Goal: Contribute content: Add original content to the website for others to see

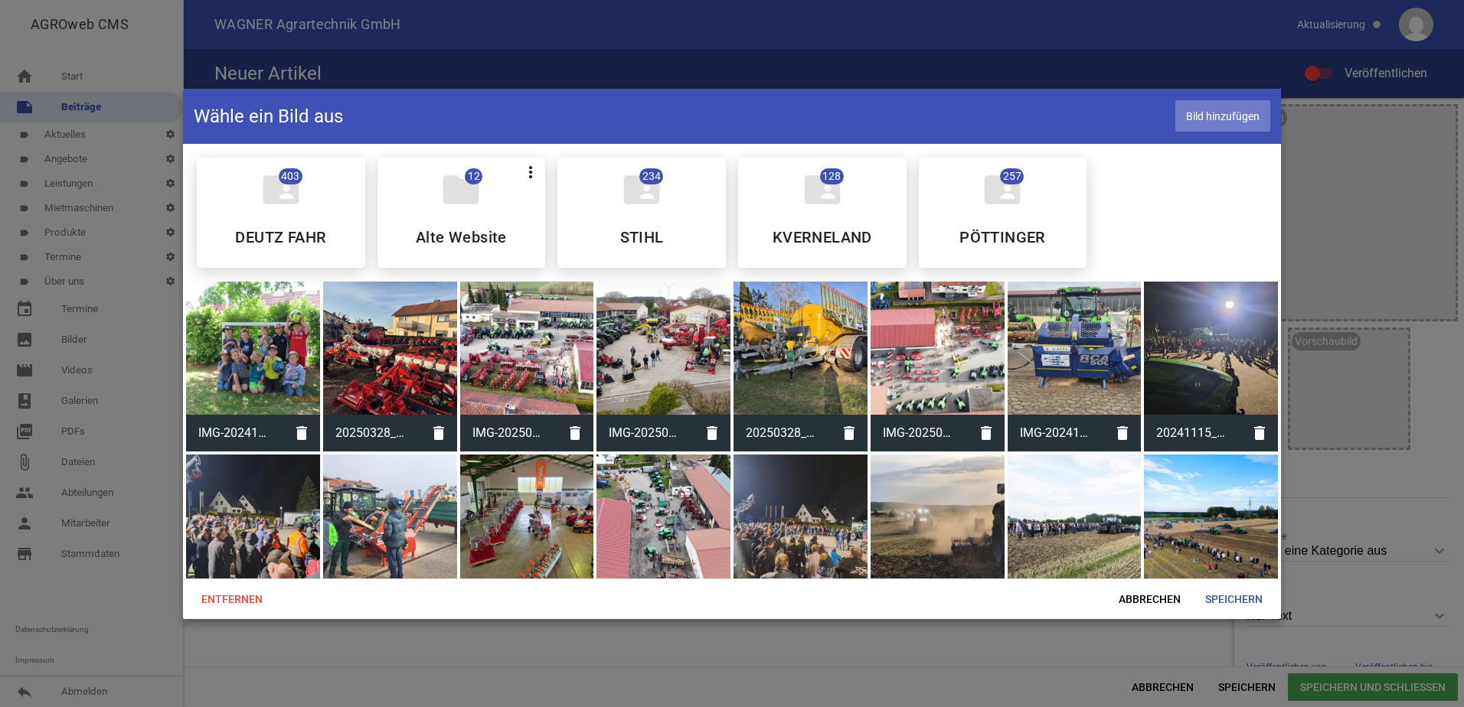
click at [1246, 122] on span "Bild hinzufügen" at bounding box center [1222, 115] width 95 height 31
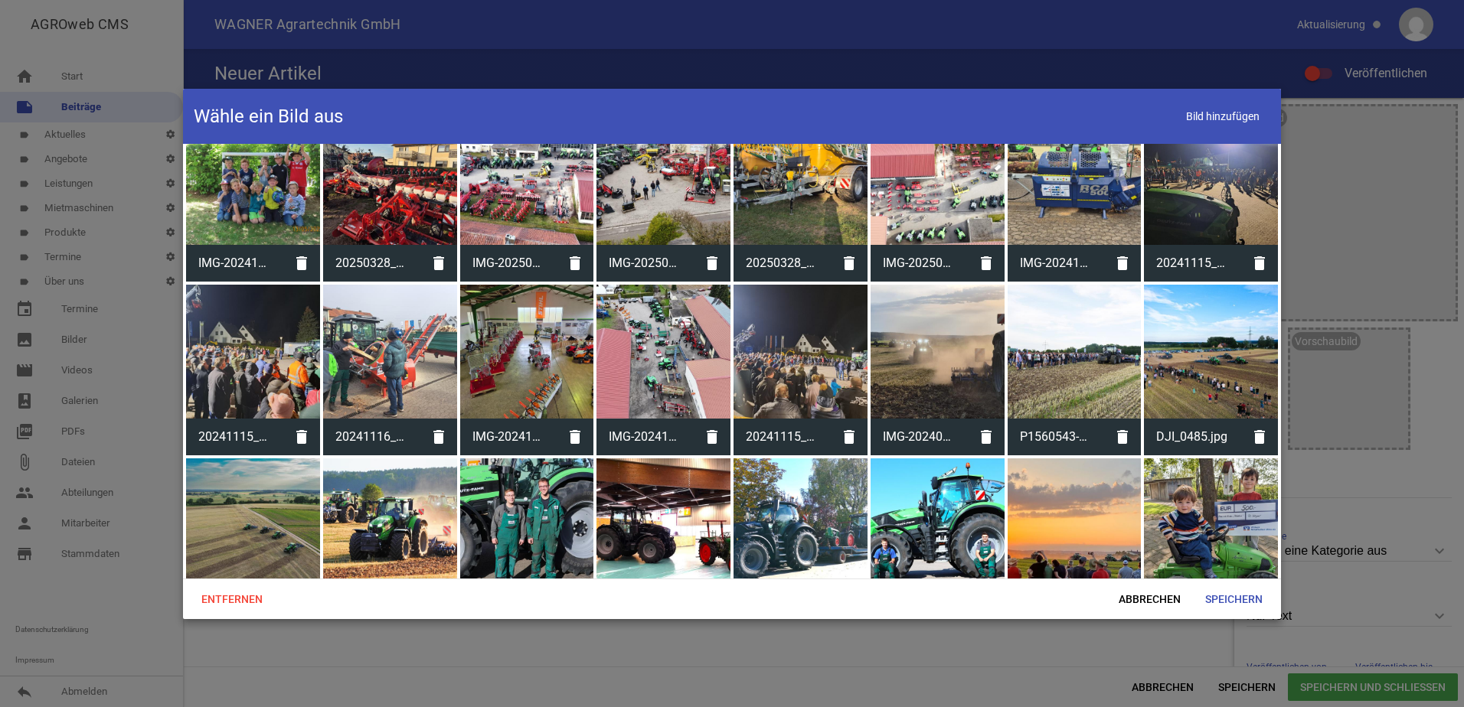
scroll to position [77, 0]
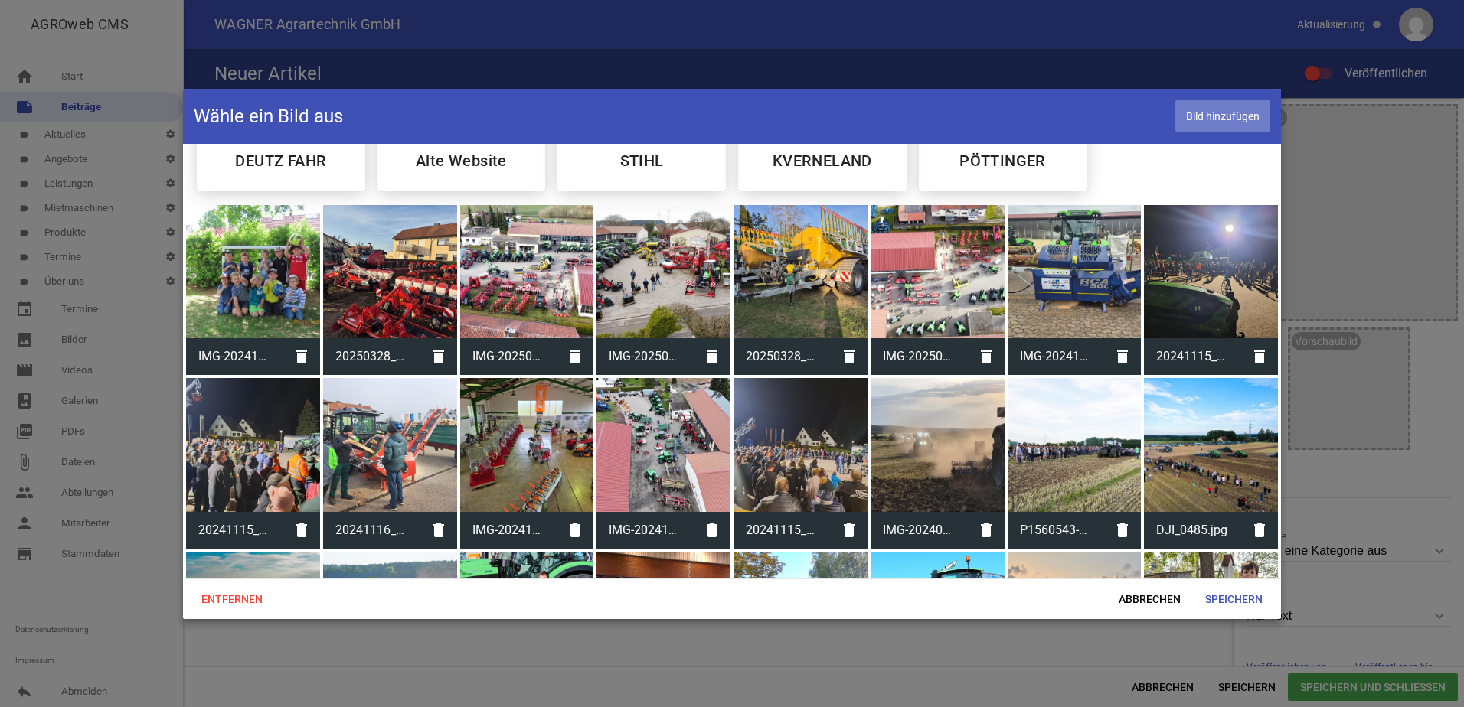
click at [1187, 119] on span "Bild hinzufügen" at bounding box center [1222, 115] width 95 height 31
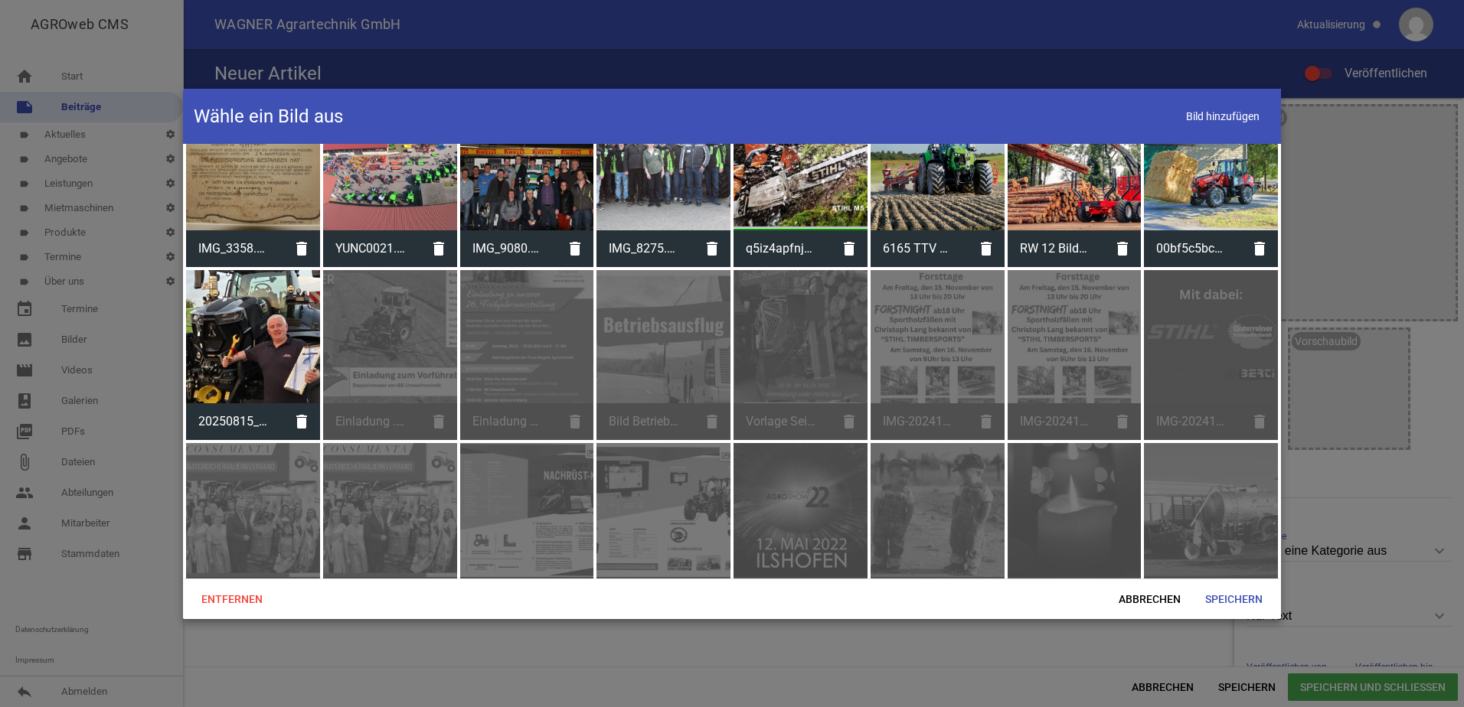
scroll to position [1373, 0]
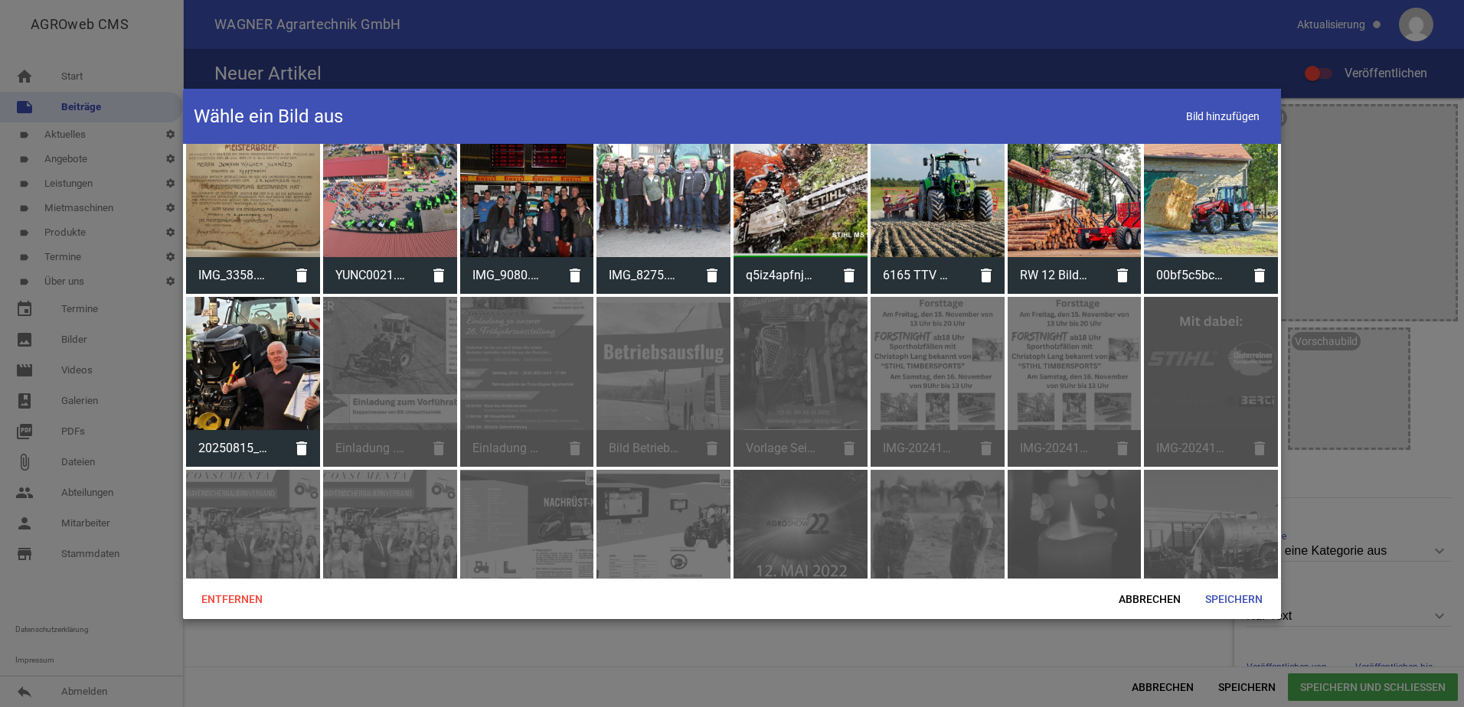
click at [261, 380] on div at bounding box center [253, 364] width 134 height 134
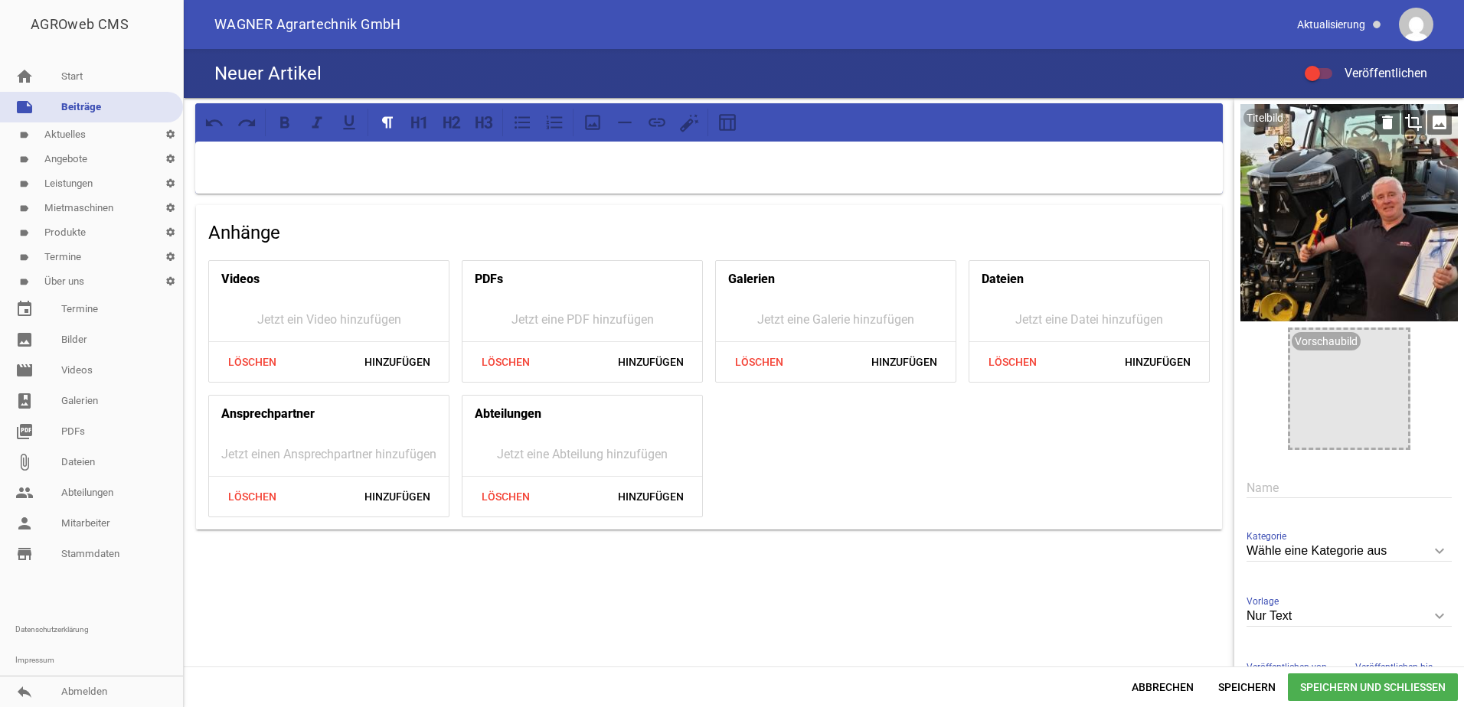
drag, startPoint x: 1348, startPoint y: 234, endPoint x: 1335, endPoint y: 237, distance: 13.2
click at [1335, 237] on div at bounding box center [1348, 212] width 217 height 217
click at [779, 173] on div at bounding box center [708, 168] width 1027 height 52
click at [551, 57] on div "Neuer Artikel Veröffentlichen" at bounding box center [824, 73] width 1280 height 49
click at [1287, 481] on input "text" at bounding box center [1348, 488] width 205 height 21
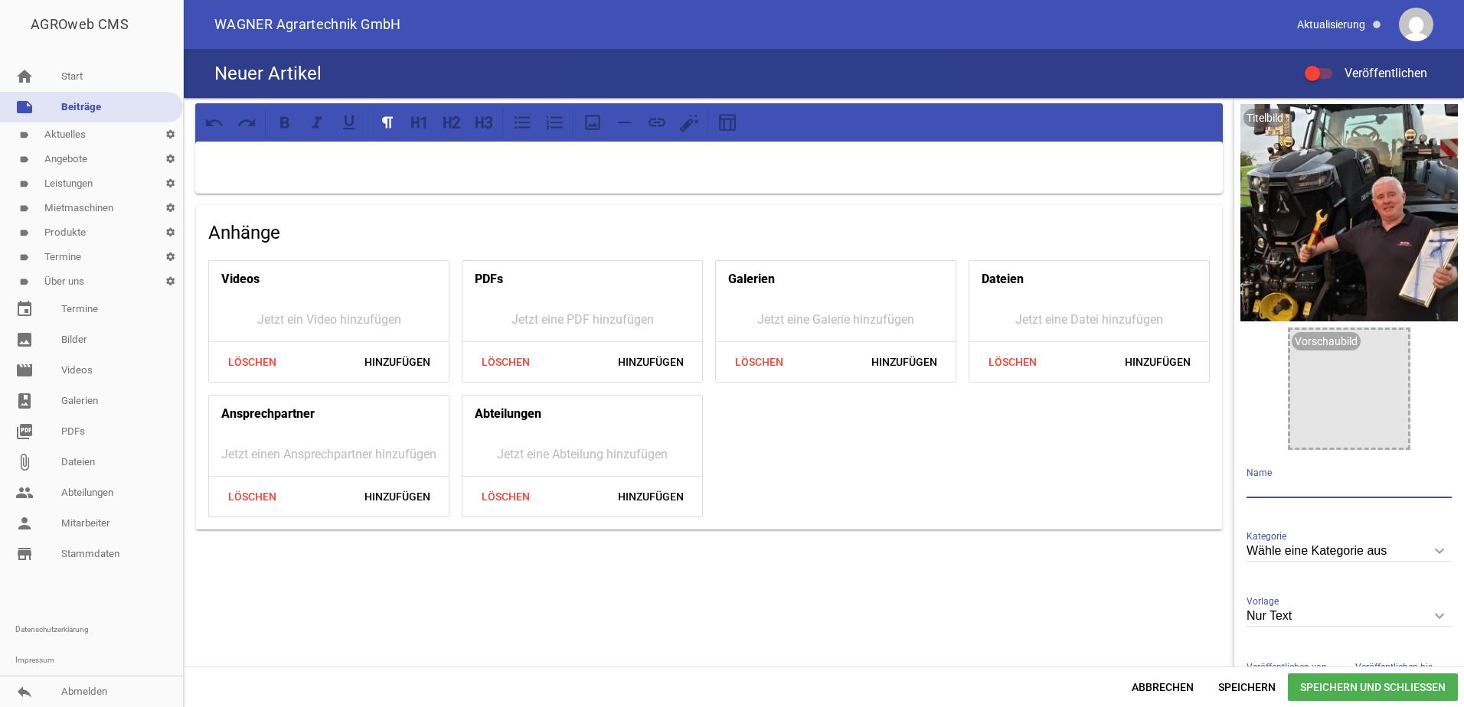
click at [1313, 535] on div "Wähle eine Kategorie aus keyboard_arrow_down Kategorie Wähle eine Kategorie aus…" at bounding box center [1348, 552] width 205 height 53
click at [1311, 539] on div "Wähle eine Kategorie aus keyboard_arrow_down Kategorie Wähle eine Kategorie aus…" at bounding box center [1348, 552] width 205 height 53
click at [1310, 544] on input "Wähle eine Kategorie aus" at bounding box center [1348, 551] width 205 height 21
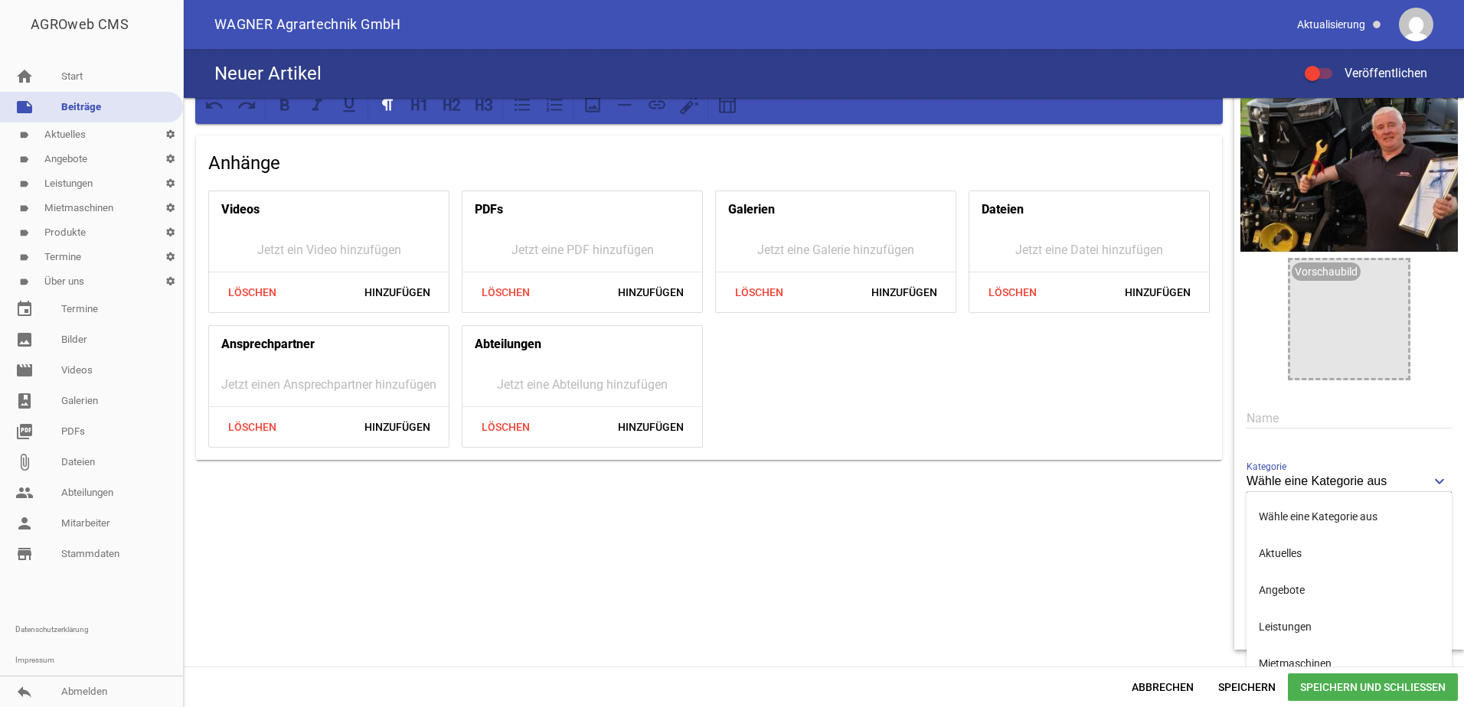
scroll to position [43, 0]
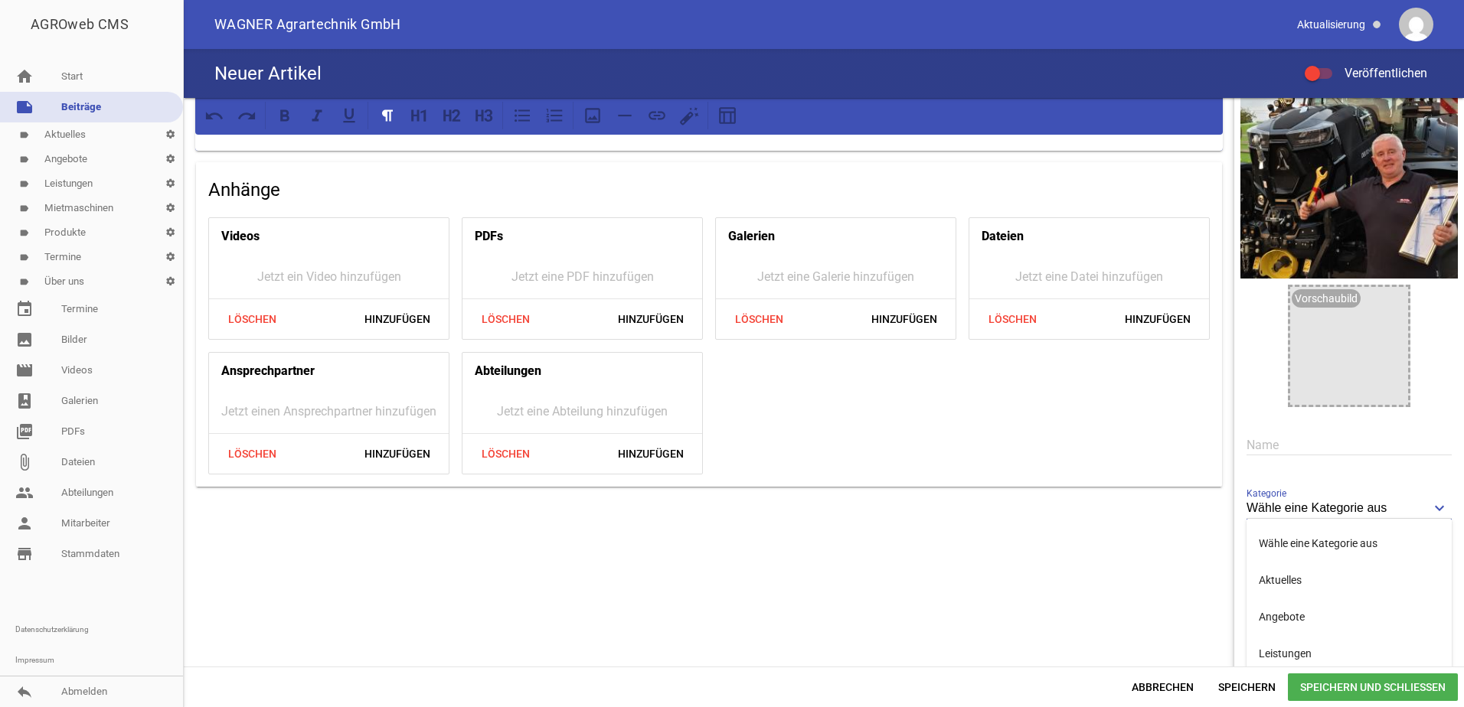
click at [1168, 528] on div "Anhänge Videos Jetzt ein Video hinzufügen Löschen Hinzufügen PDFs Jetzt eine PD…" at bounding box center [709, 366] width 1050 height 622
click at [1279, 570] on input "Nur Text" at bounding box center [1348, 573] width 205 height 21
click at [1286, 645] on li "1 Bild" at bounding box center [1348, 645] width 205 height 37
type input "1 Bild"
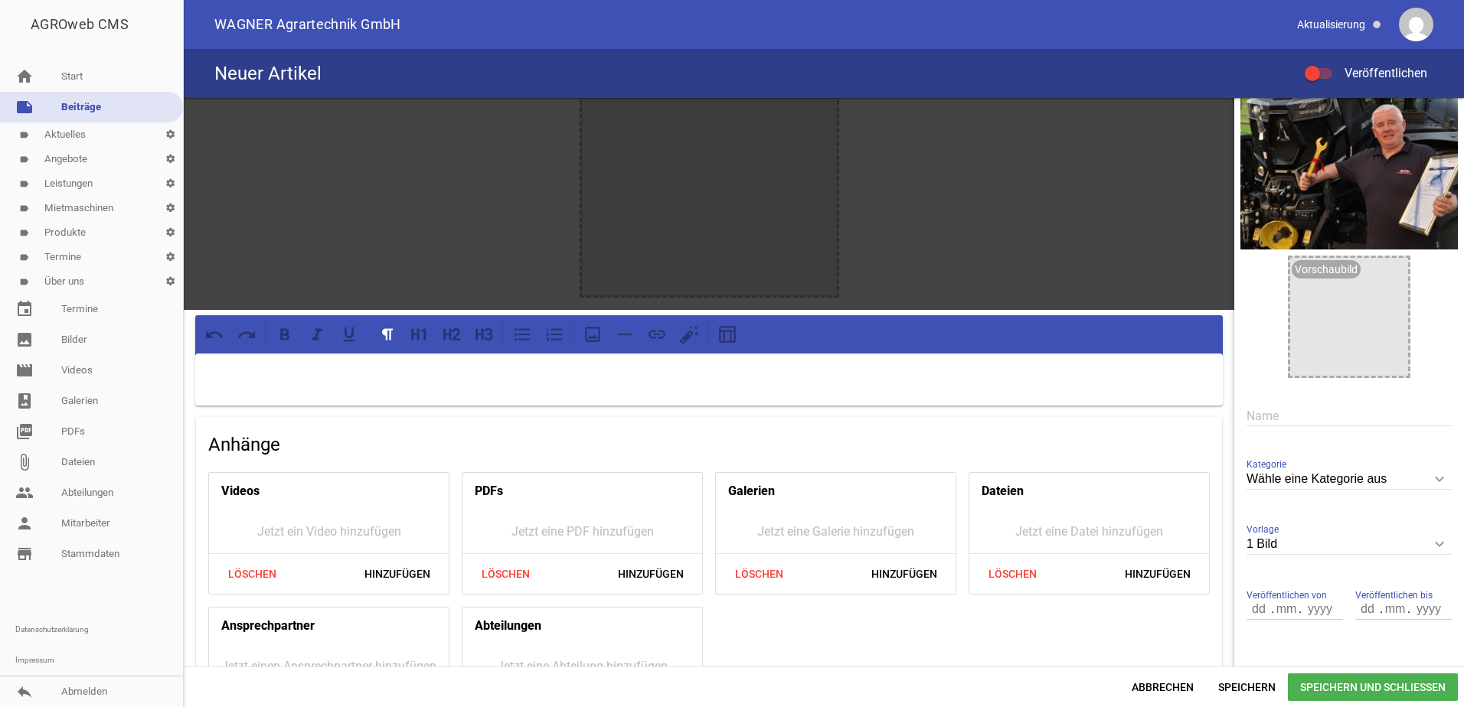
scroll to position [0, 0]
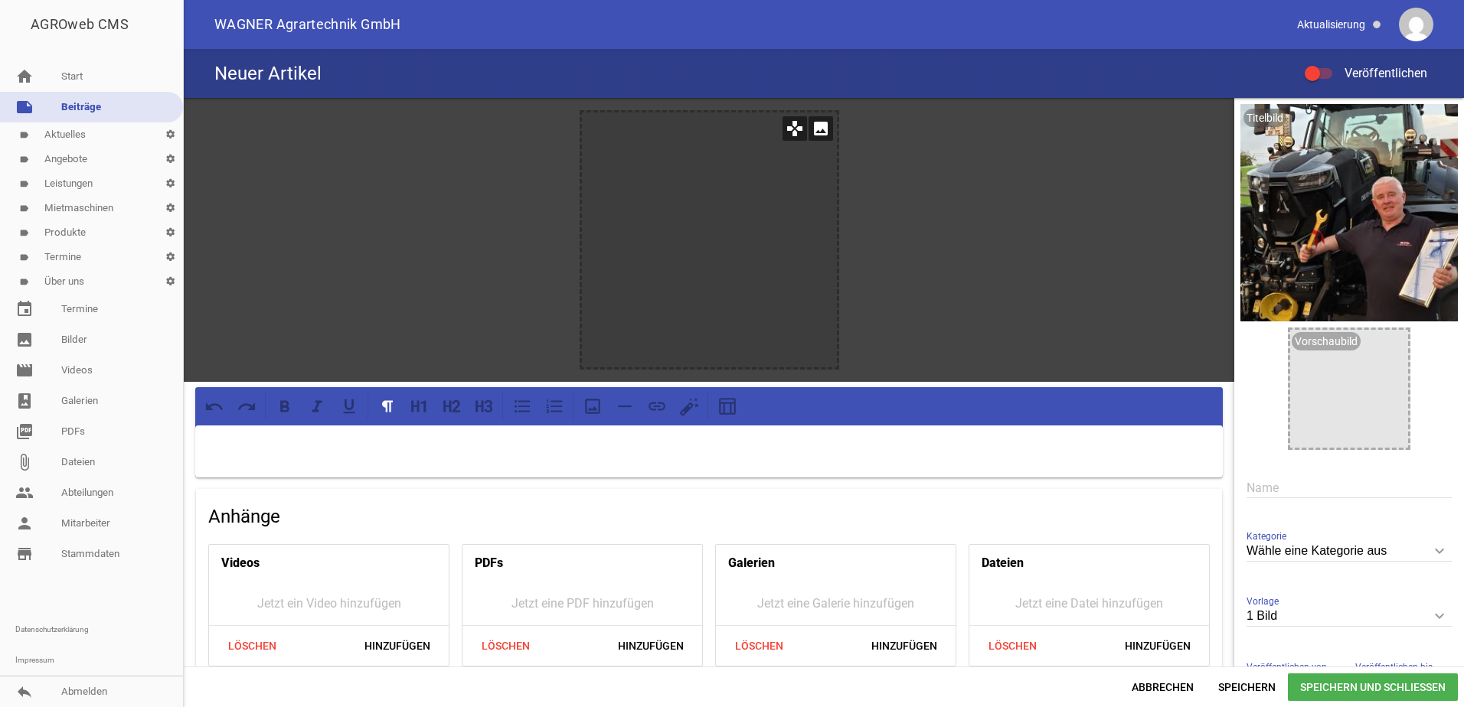
click at [728, 194] on div at bounding box center [709, 240] width 255 height 255
click at [814, 130] on icon "image" at bounding box center [820, 128] width 24 height 24
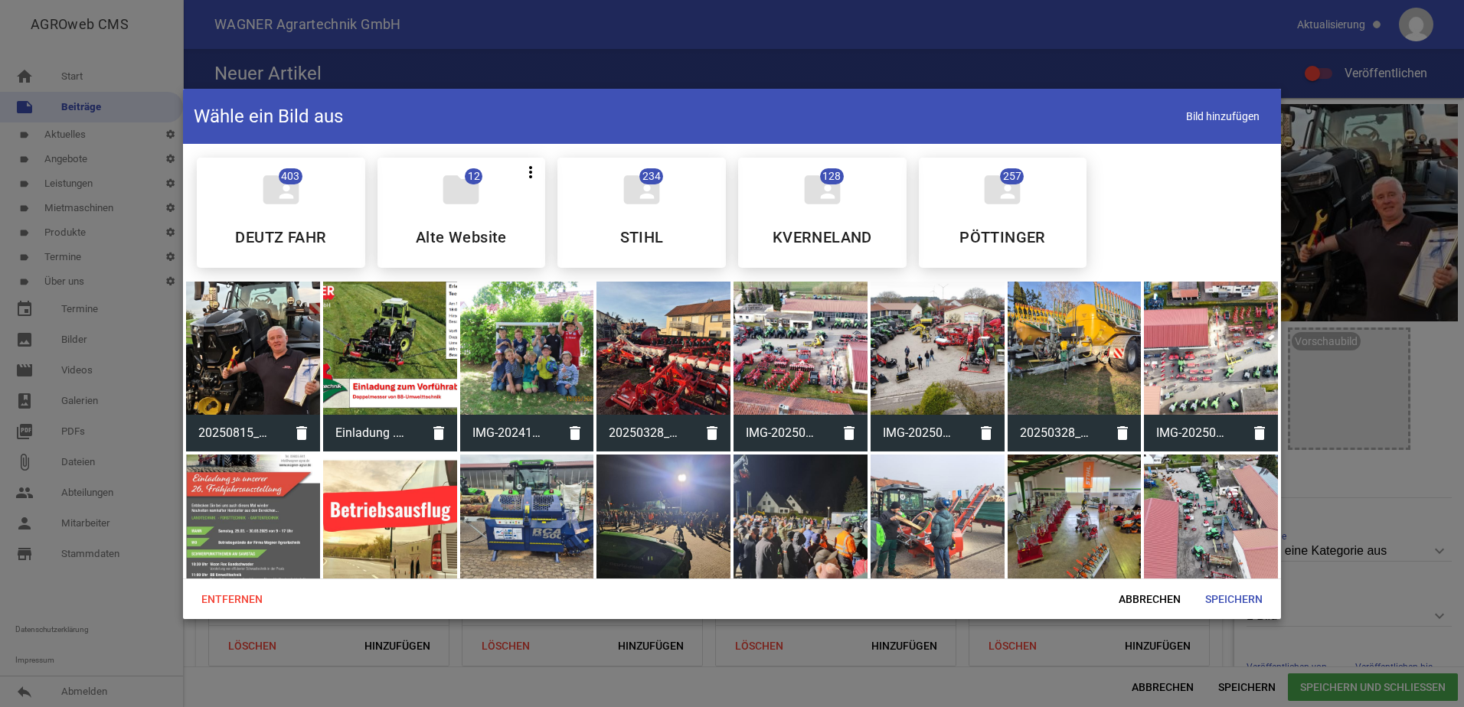
click at [273, 341] on div at bounding box center [253, 349] width 134 height 134
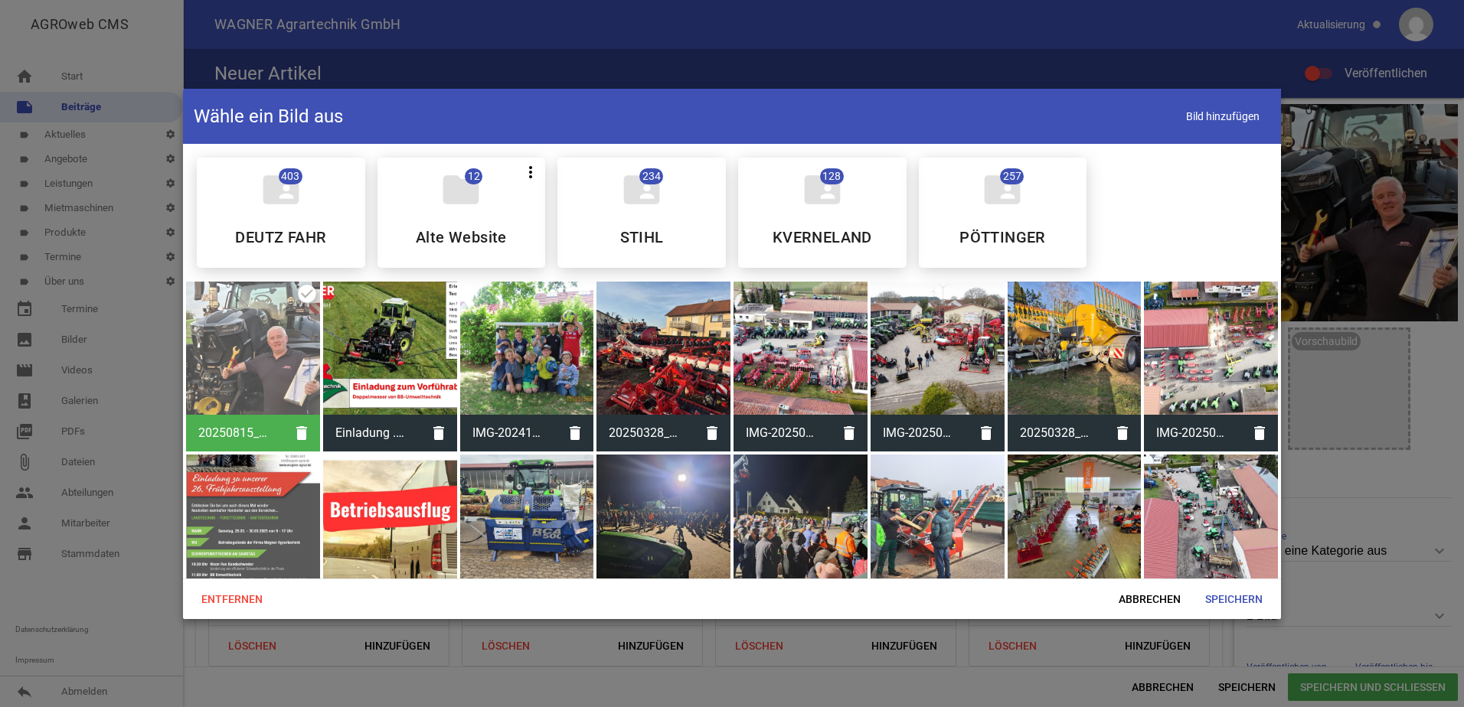
click at [273, 341] on div at bounding box center [253, 349] width 134 height 134
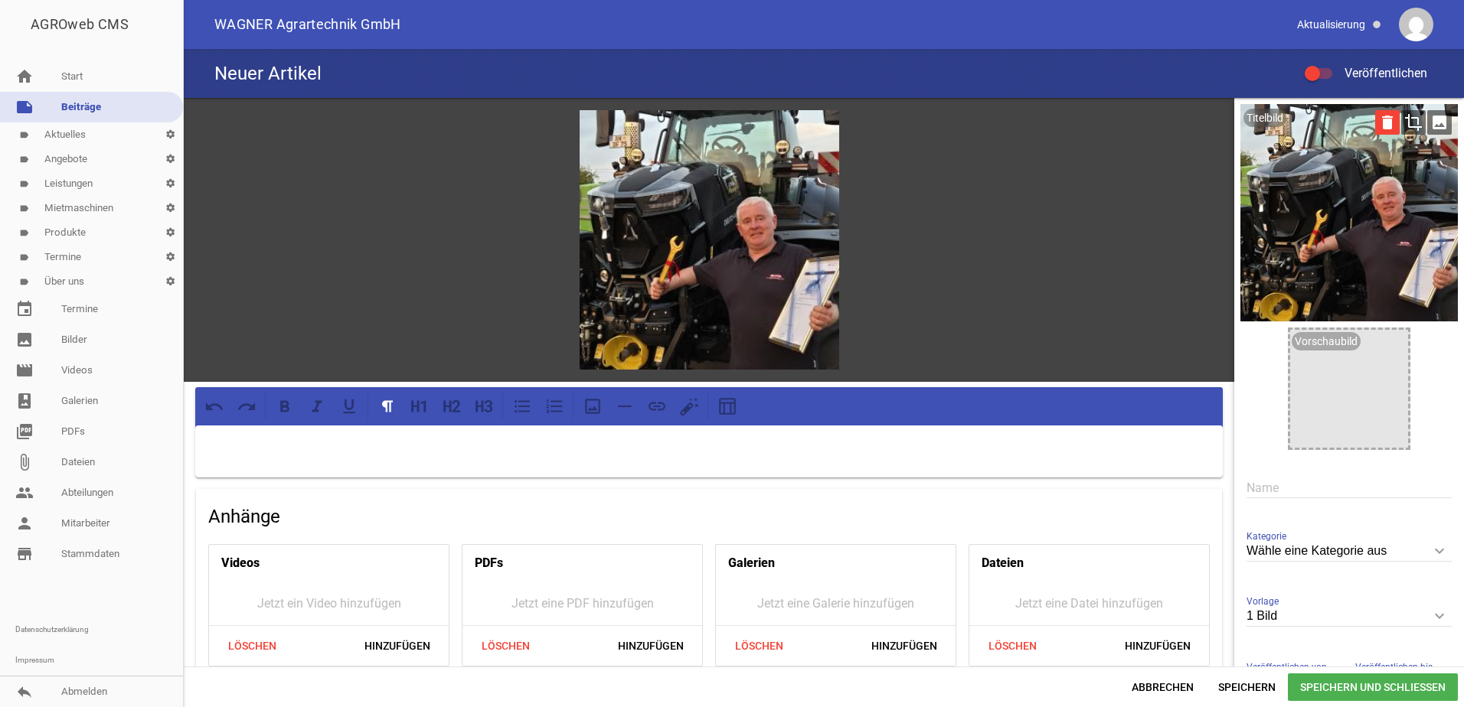
click at [1376, 128] on icon "delete" at bounding box center [1387, 122] width 24 height 24
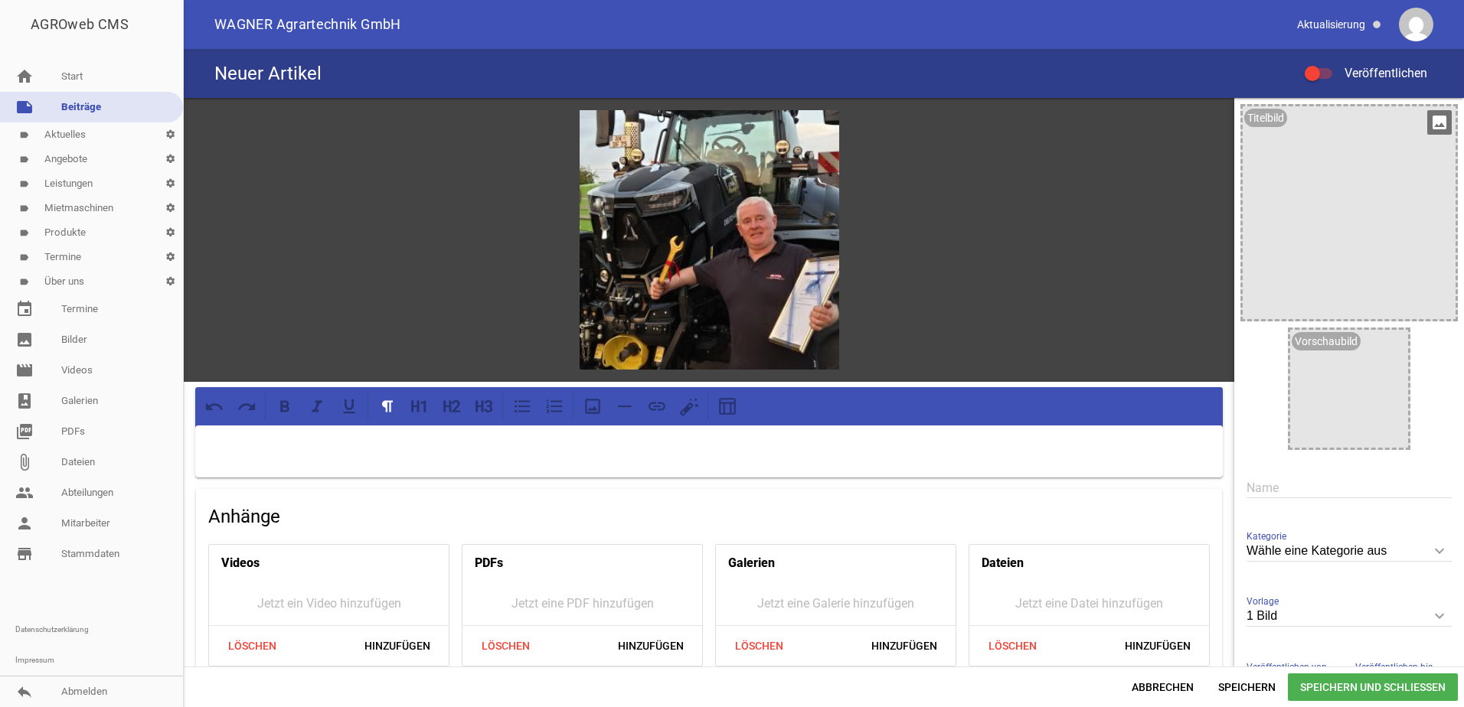
click at [506, 439] on p at bounding box center [709, 445] width 1006 height 18
click at [1330, 493] on input "text" at bounding box center [1348, 488] width 205 height 21
type input "40-jähriges Betriebsjubiläum"
click at [493, 454] on div at bounding box center [708, 452] width 1027 height 52
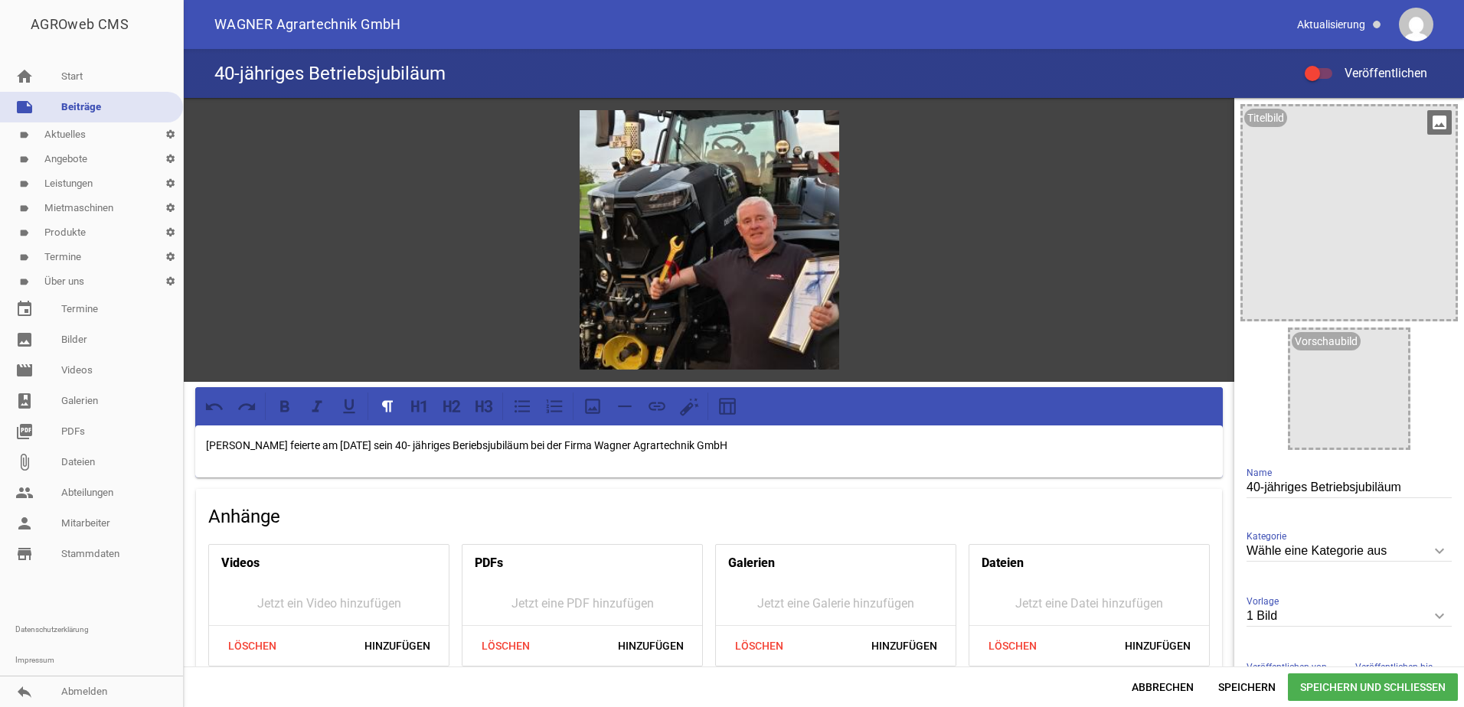
click at [505, 442] on p "[PERSON_NAME] feierte am [DATE] sein 40- jähriges Beriebsjubiläum bei der Firma…" at bounding box center [709, 445] width 1006 height 18
click at [784, 438] on p "[PERSON_NAME] feierte am [DATE] sein 40- jähriges Betriebsjubiläum bei der Firm…" at bounding box center [709, 445] width 1006 height 18
click at [1146, 447] on p "[PERSON_NAME] feierte am [DATE] sein 40- jähriges Betriebsjubiläum bei der Firm…" at bounding box center [709, 445] width 1006 height 18
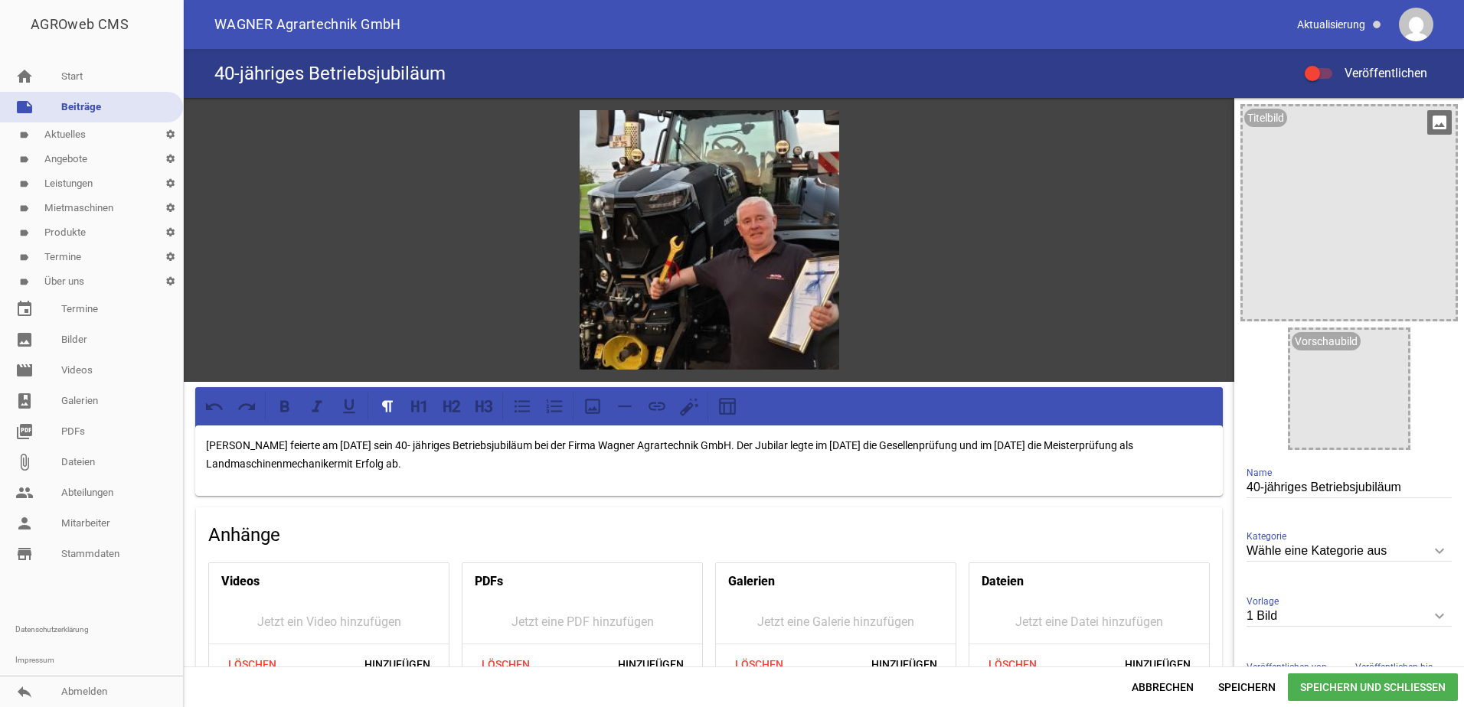
click at [442, 459] on p "[PERSON_NAME] feierte am [DATE] sein 40- jähriges Betriebsjubiläum bei der Firm…" at bounding box center [709, 454] width 1006 height 37
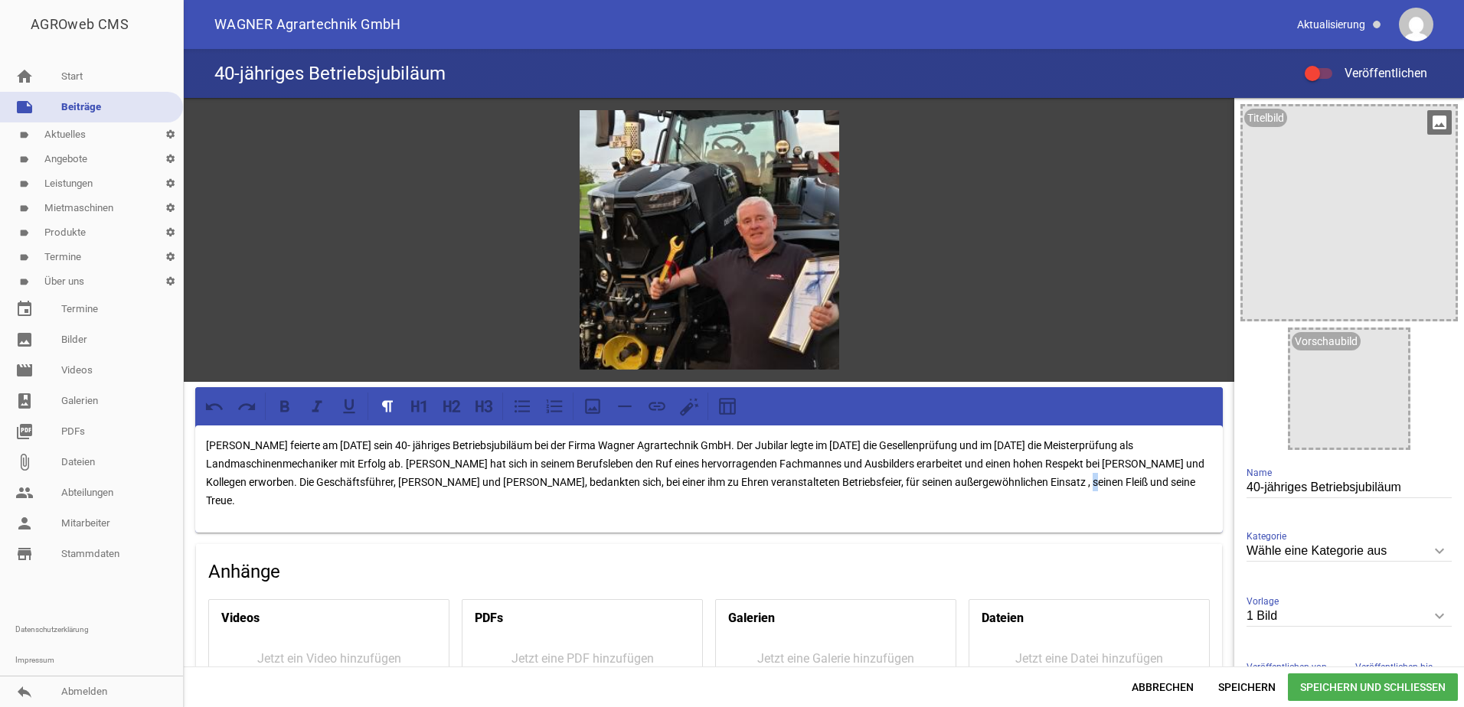
drag, startPoint x: 1083, startPoint y: 480, endPoint x: 1098, endPoint y: 478, distance: 14.6
click at [1085, 480] on p "[PERSON_NAME] feierte am [DATE] sein 40- jähriges Betriebsjubiläum bei der Firm…" at bounding box center [709, 472] width 1006 height 73
click at [1127, 483] on p "[PERSON_NAME] feierte am [DATE] sein 40- jähriges Betriebsjubiläum bei der Firm…" at bounding box center [709, 472] width 1006 height 73
click at [354, 503] on p "[PERSON_NAME] feierte am [DATE] sein 40- jähriges Betriebsjubiläum bei der Firm…" at bounding box center [709, 472] width 1006 height 73
click at [348, 499] on p "[PERSON_NAME] feierte am [DATE] sein 40- jähriges Betriebsjubiläum bei der Firm…" at bounding box center [709, 472] width 1006 height 73
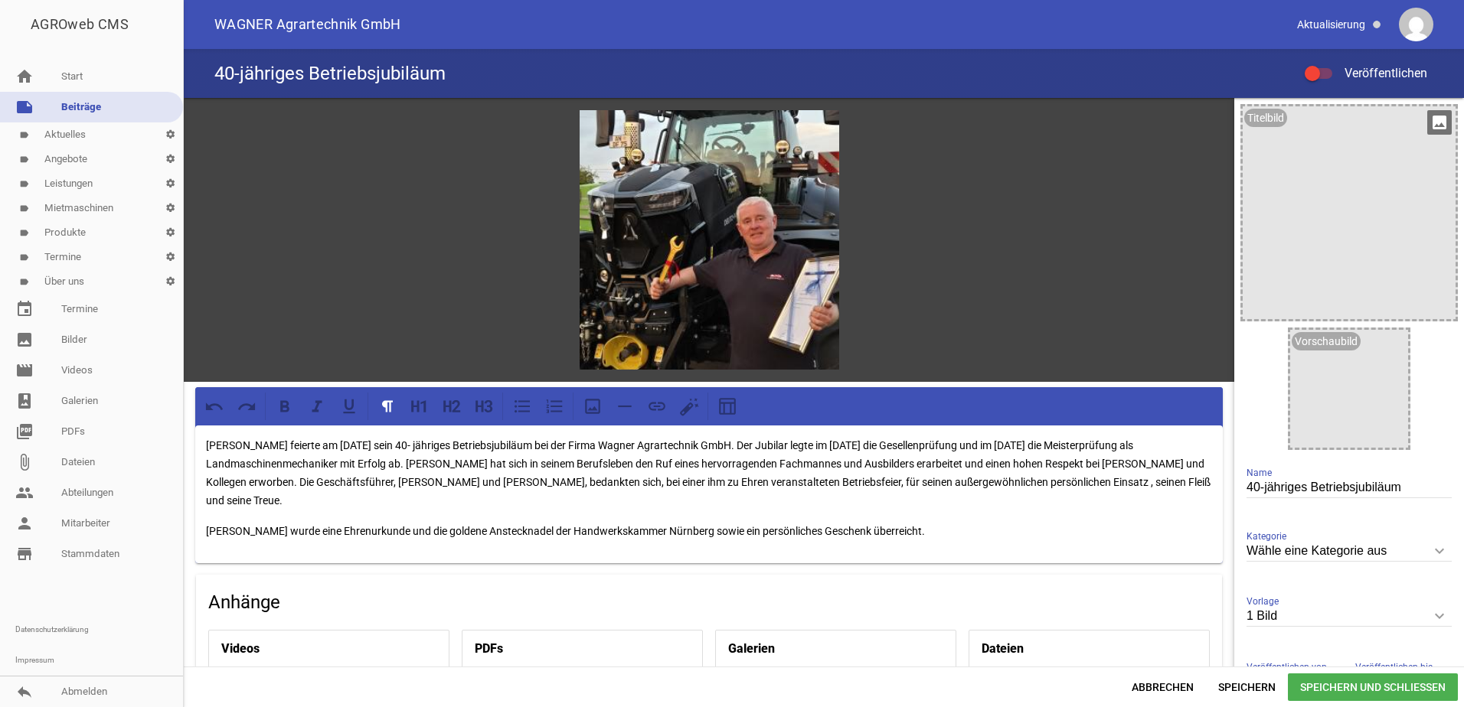
drag, startPoint x: 605, startPoint y: 479, endPoint x: 568, endPoint y: 499, distance: 42.5
click at [568, 499] on p "[PERSON_NAME] feierte am [DATE] sein 40- jähriges Betriebsjubiläum bei der Firm…" at bounding box center [709, 472] width 1006 height 73
drag, startPoint x: 601, startPoint y: 478, endPoint x: 559, endPoint y: 494, distance: 45.1
click at [559, 494] on p "[PERSON_NAME] feierte am [DATE] sein 40- jähriges Betriebsjubiläum bei der Firm…" at bounding box center [709, 472] width 1006 height 73
click at [1187, 477] on p "[PERSON_NAME] feierte am [DATE] sein 40- jähriges Betriebsjubiläum bei der Firm…" at bounding box center [709, 472] width 1006 height 73
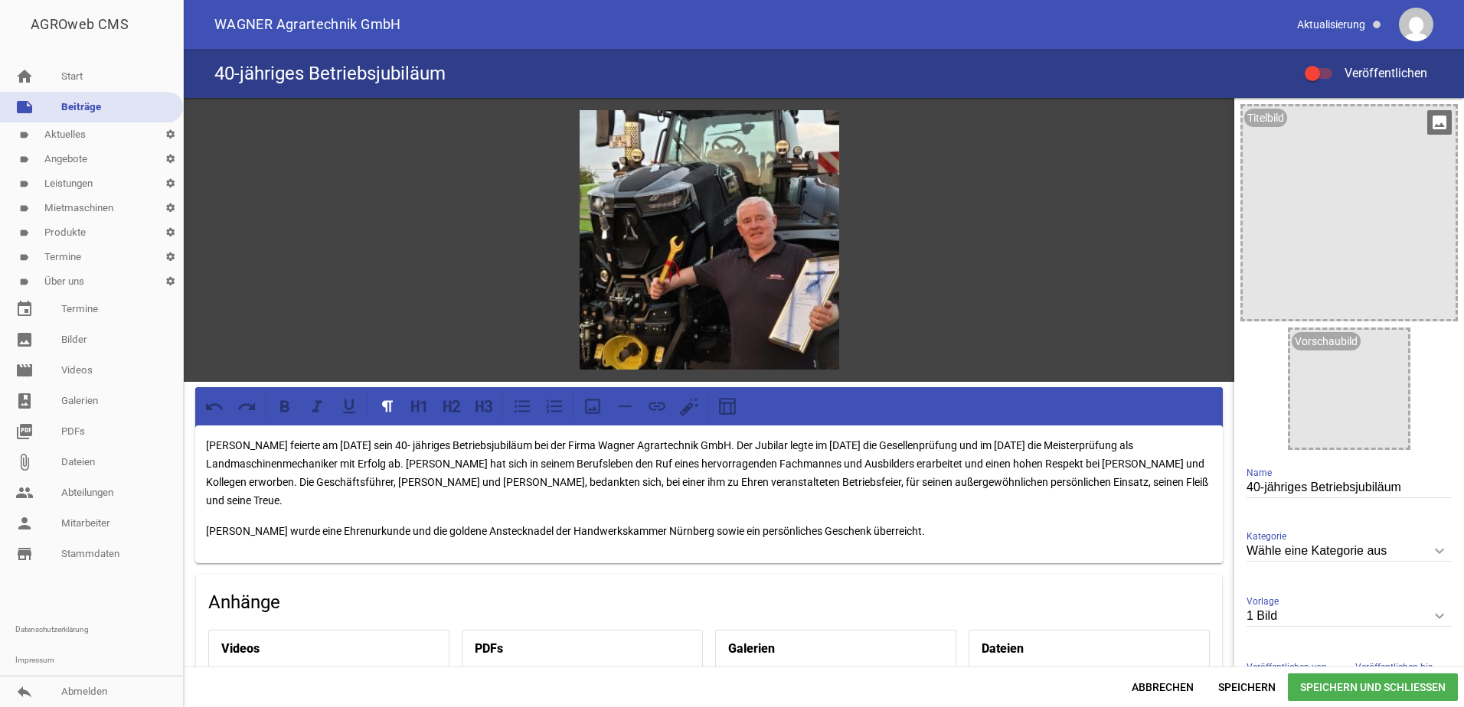
click at [1370, 678] on span at bounding box center [1373, 688] width 170 height 28
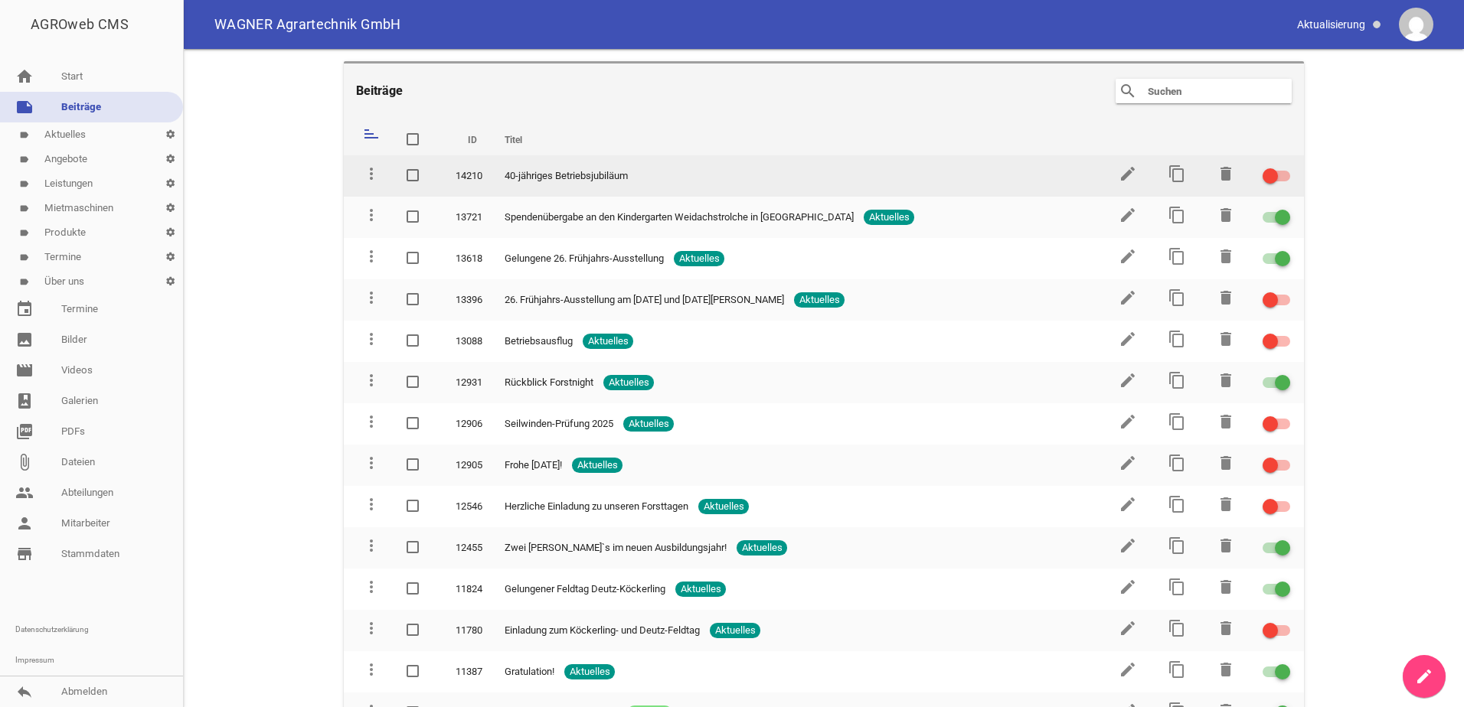
click at [1273, 170] on label at bounding box center [1273, 176] width 23 height 18
click at [1285, 167] on input "checkbox" at bounding box center [1285, 167] width 0 height 0
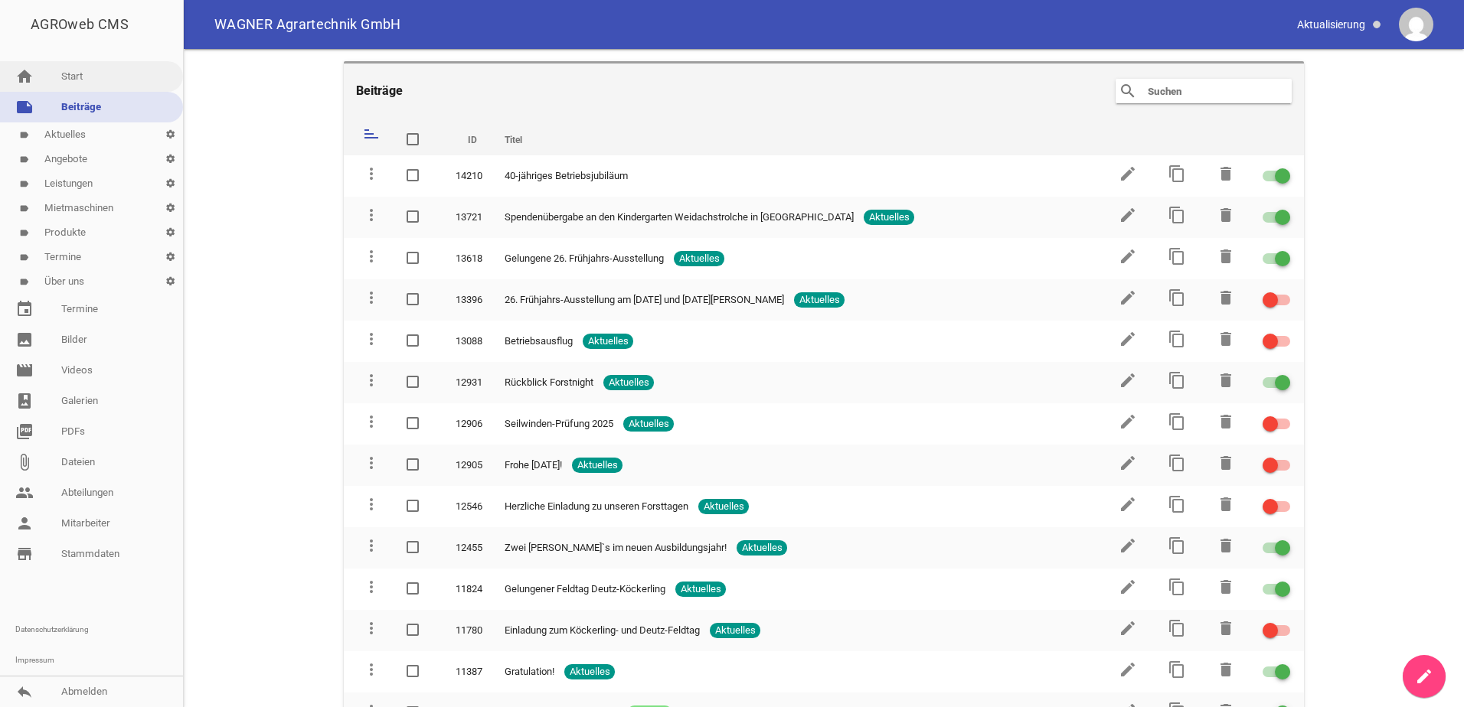
click at [82, 80] on link "home Start" at bounding box center [91, 76] width 183 height 31
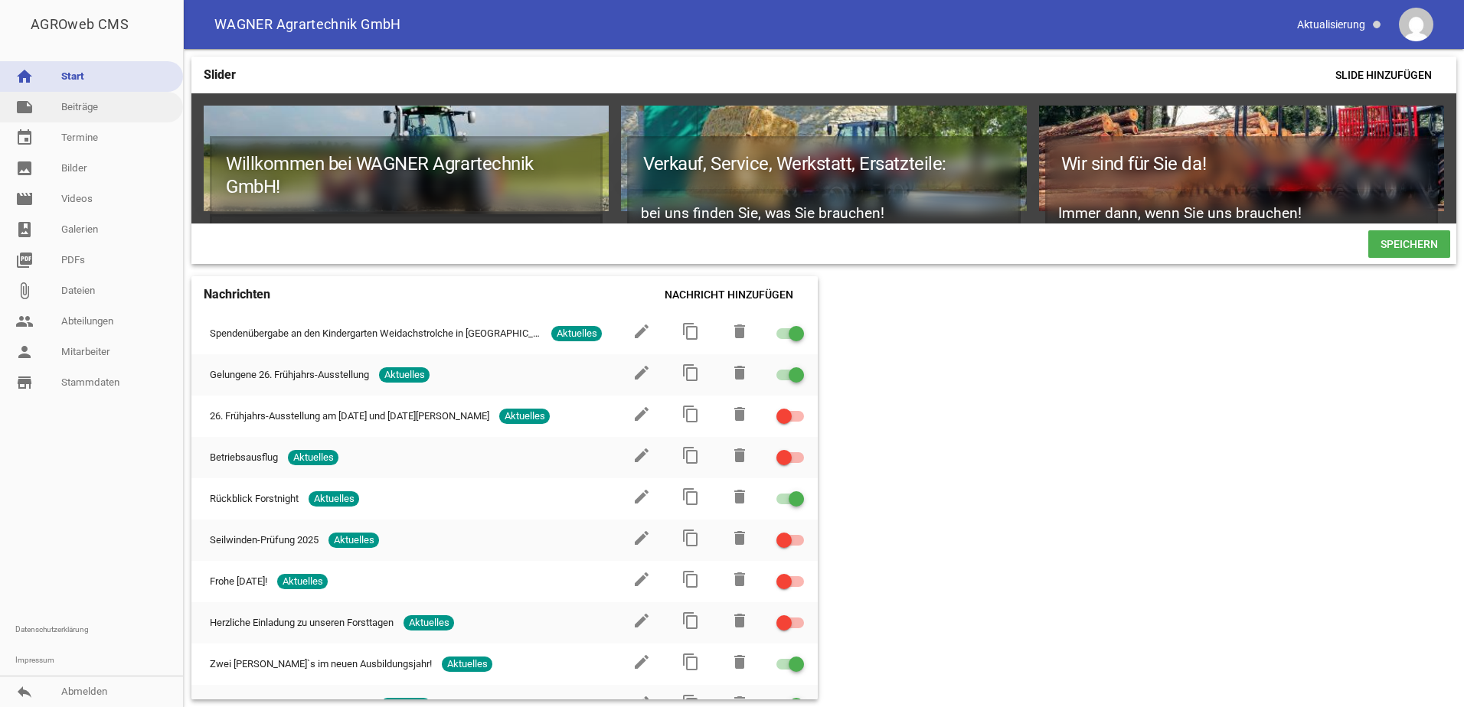
click at [107, 106] on link "note Beiträge" at bounding box center [91, 107] width 183 height 31
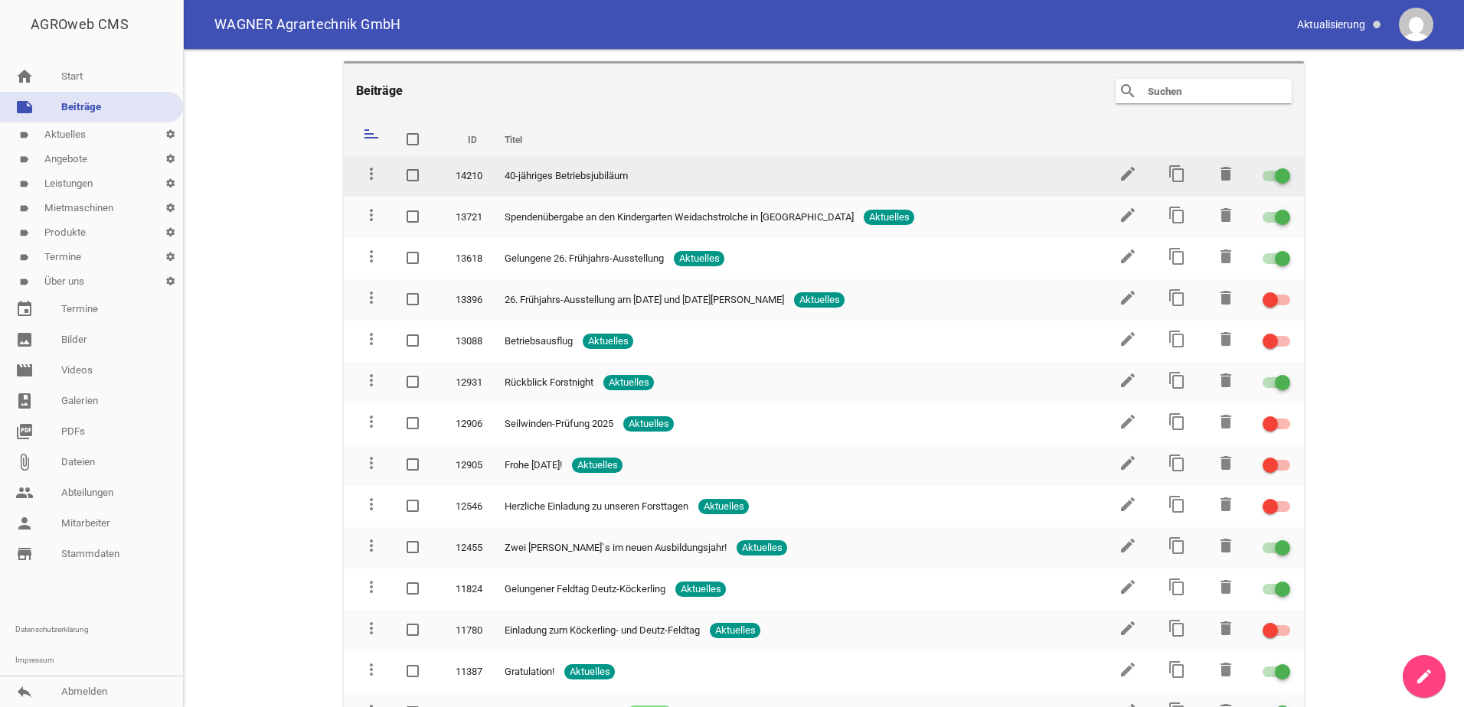
click at [1262, 173] on div at bounding box center [1276, 176] width 28 height 11
click at [1285, 167] on input "checkbox" at bounding box center [1285, 167] width 0 height 0
click at [1272, 172] on div at bounding box center [1276, 176] width 28 height 11
click at [1285, 167] on input "checkbox" at bounding box center [1285, 167] width 0 height 0
click at [592, 185] on td "40-jähriges Betriebsjubiläum" at bounding box center [796, 175] width 611 height 41
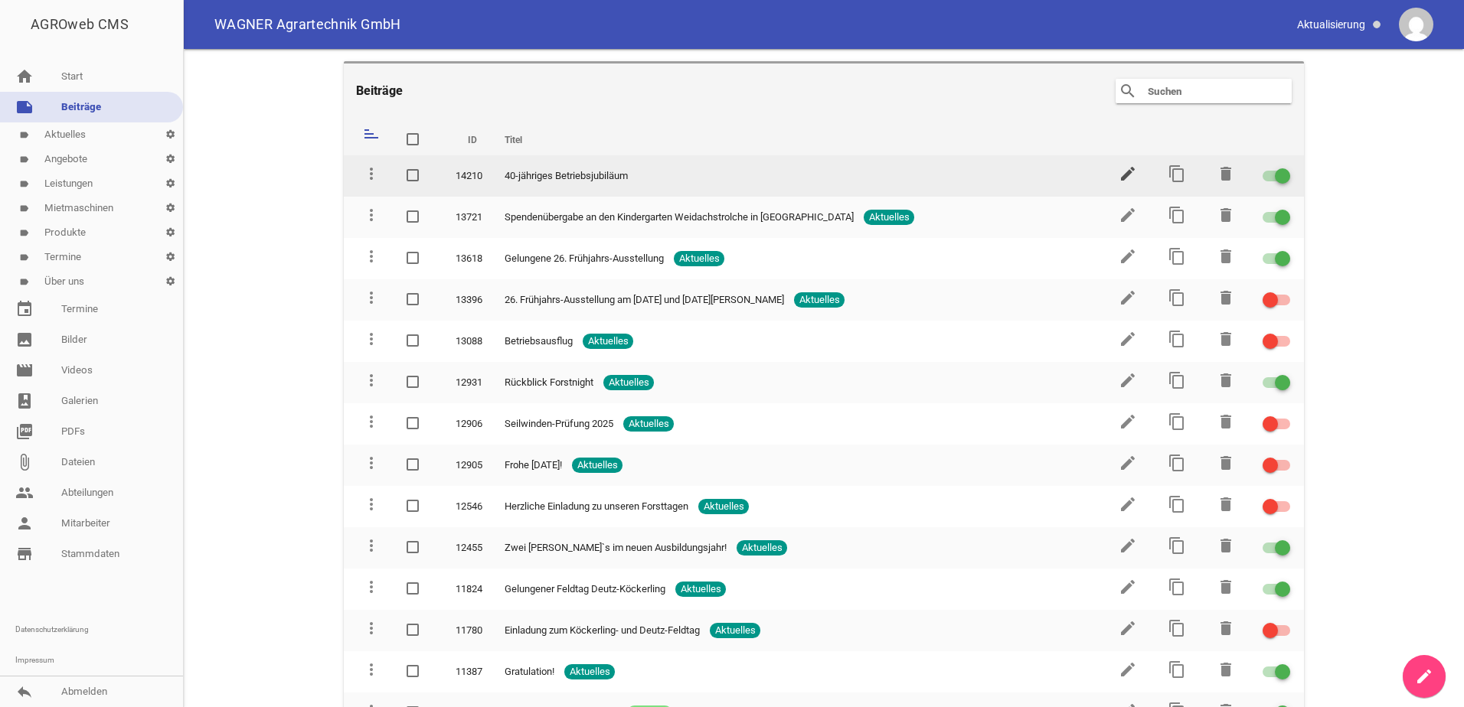
click at [1119, 172] on icon "edit" at bounding box center [1127, 174] width 18 height 18
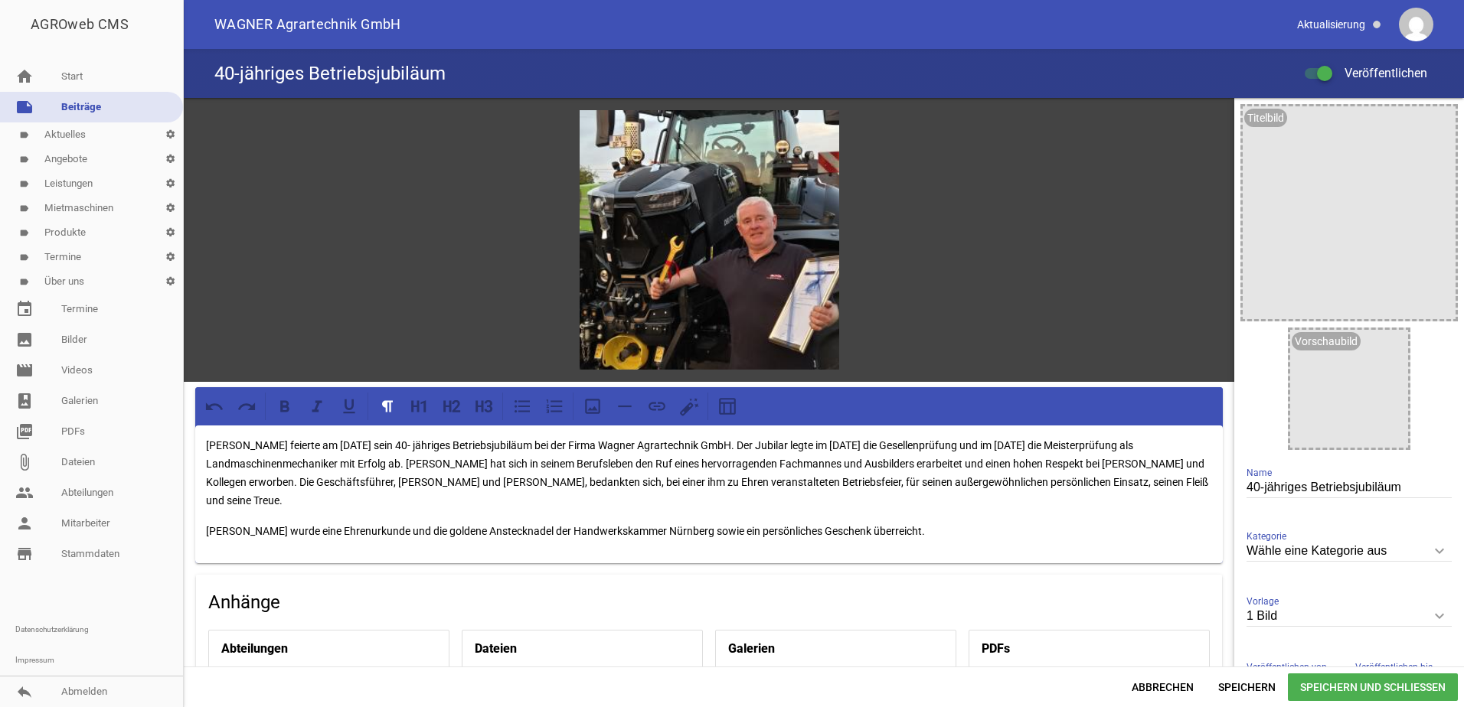
click at [1298, 557] on input "Wähle eine Kategorie aus" at bounding box center [1348, 551] width 205 height 21
click at [1274, 612] on li "Aktuelles" at bounding box center [1348, 623] width 205 height 37
type input "Aktuelles"
click at [1334, 677] on span "Speichern und Schließen" at bounding box center [1373, 688] width 170 height 28
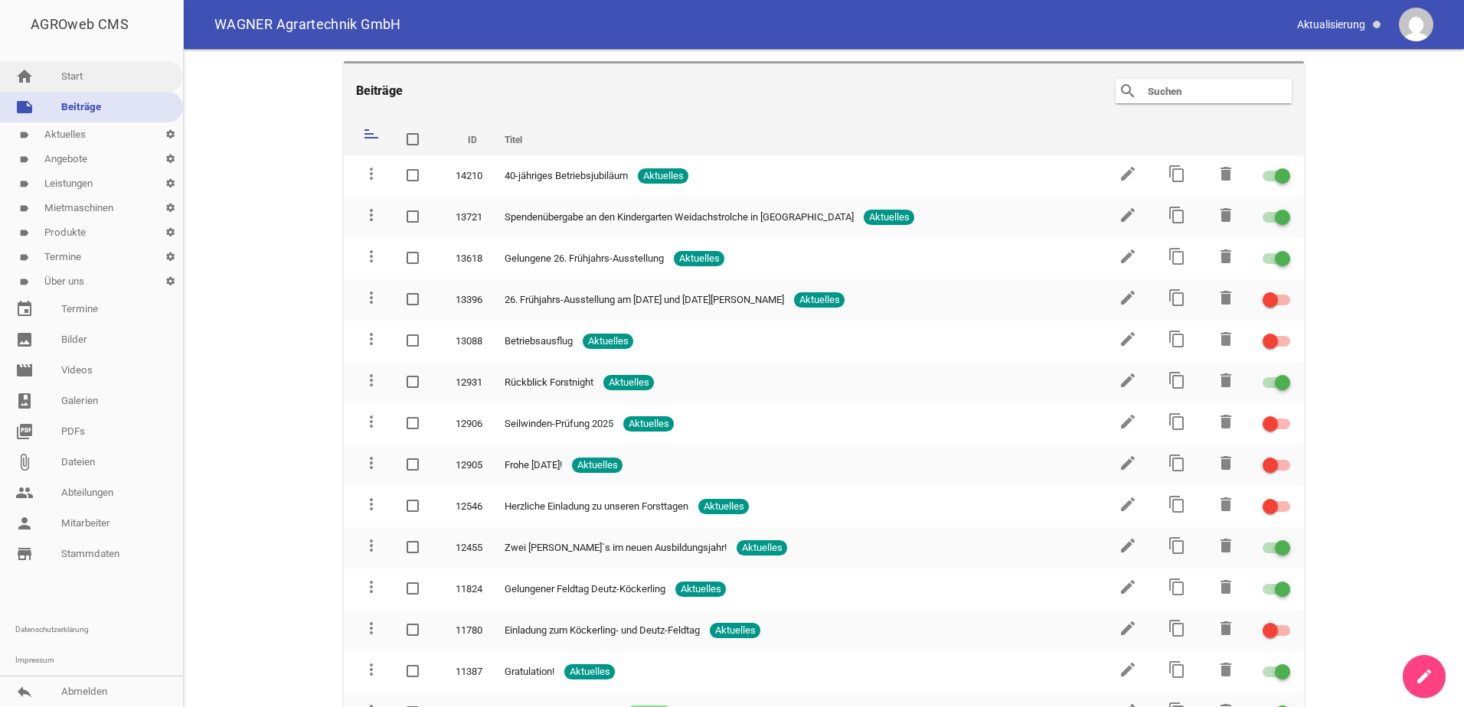
click at [86, 69] on link "home Start" at bounding box center [91, 76] width 183 height 31
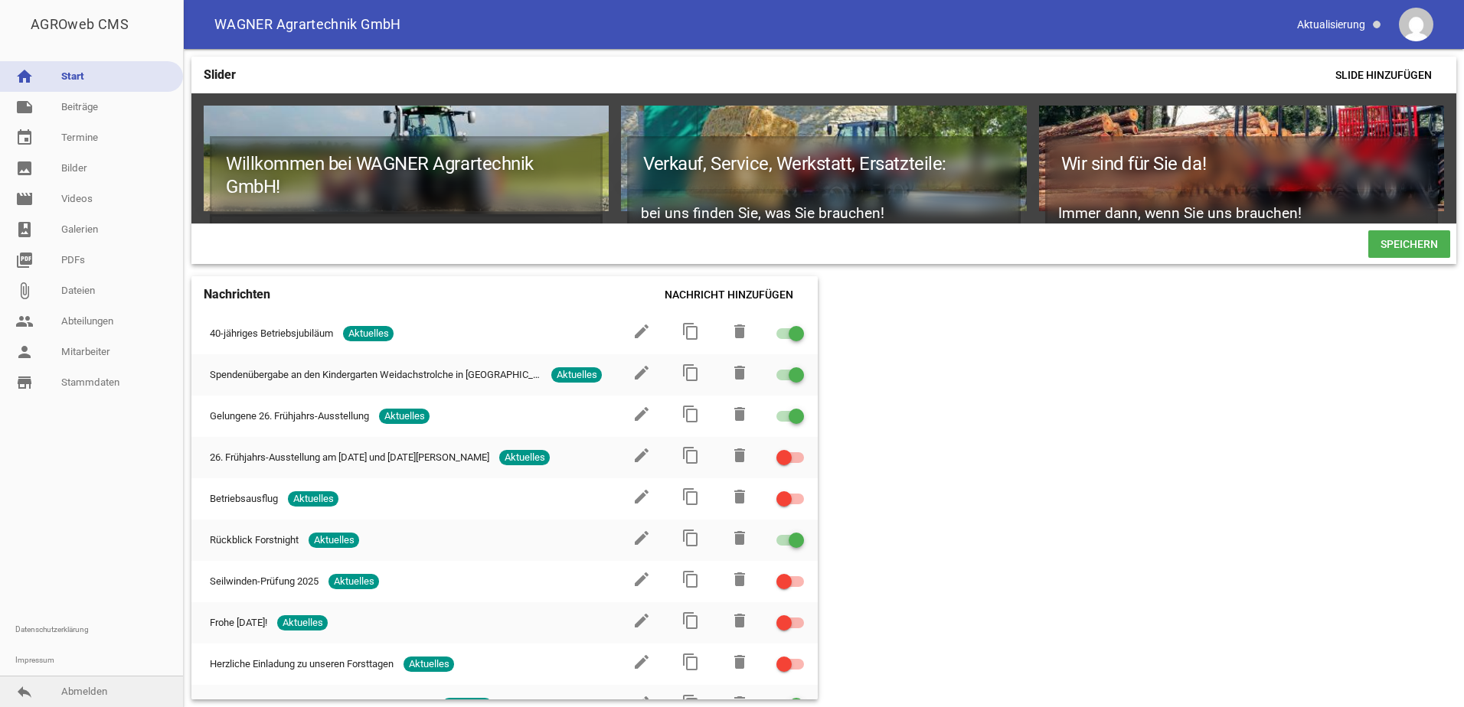
click at [144, 697] on link "reply Abmelden" at bounding box center [91, 692] width 183 height 31
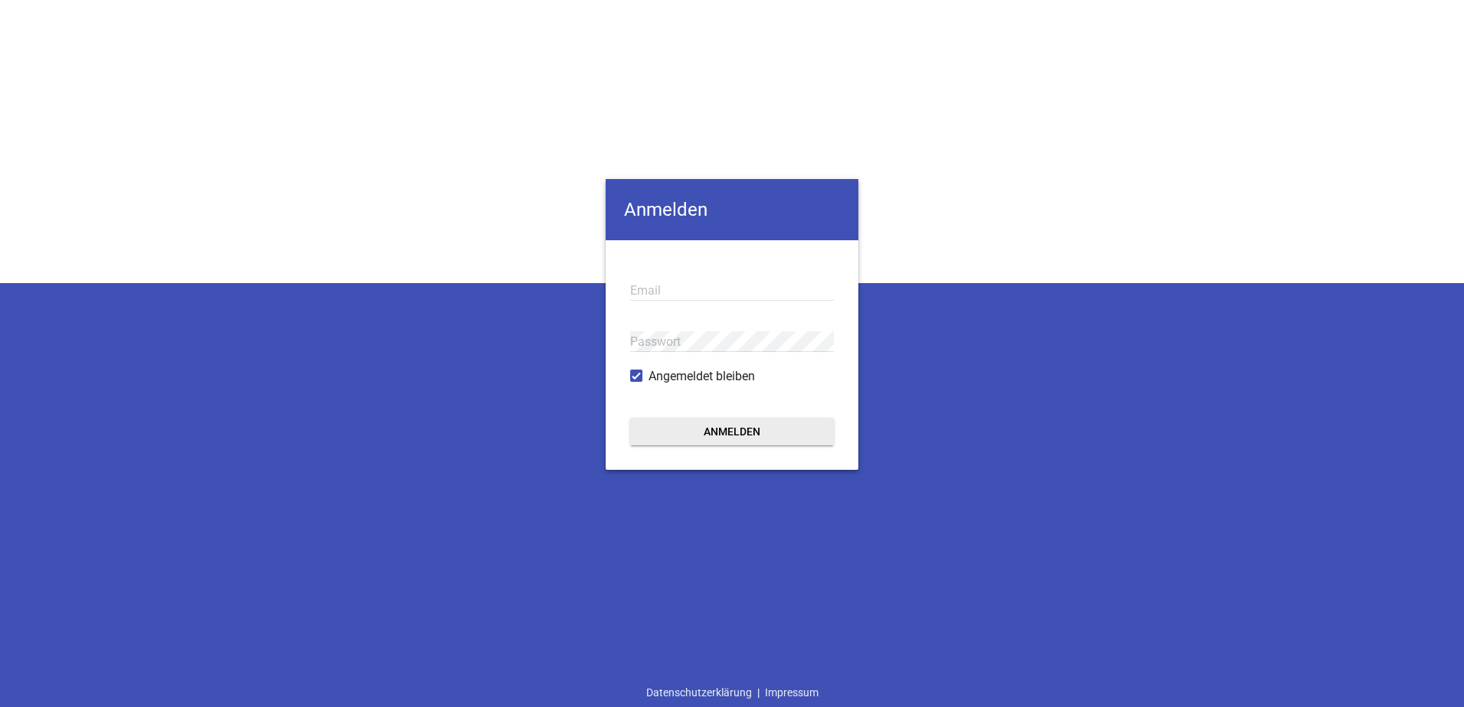
type input "[EMAIL_ADDRESS][DOMAIN_NAME]"
